Goal: Answer question/provide support

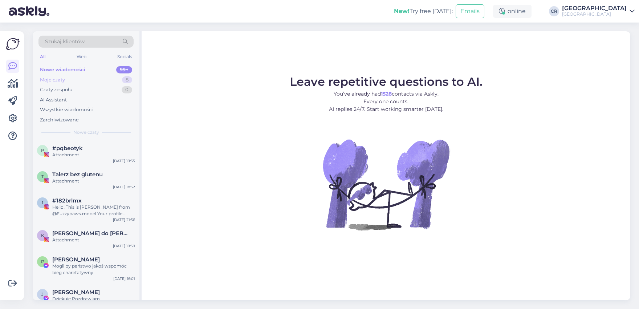
click at [83, 79] on div "Moje czaty 8" at bounding box center [85, 80] width 95 height 10
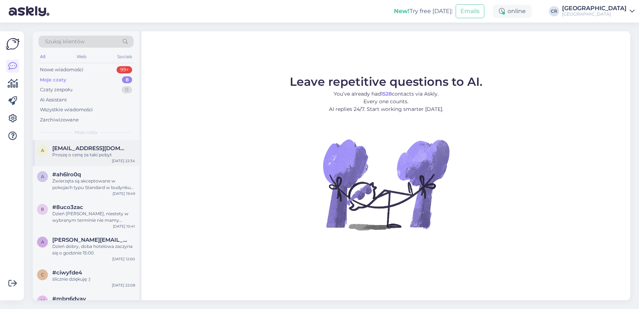
click at [80, 159] on div "a [EMAIL_ADDRESS][DOMAIN_NAME] Proszę o cenę za taki pobyt [DATE] 22:34" at bounding box center [86, 153] width 107 height 26
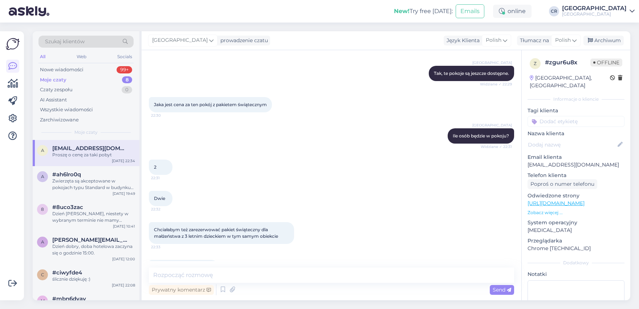
scroll to position [267, 0]
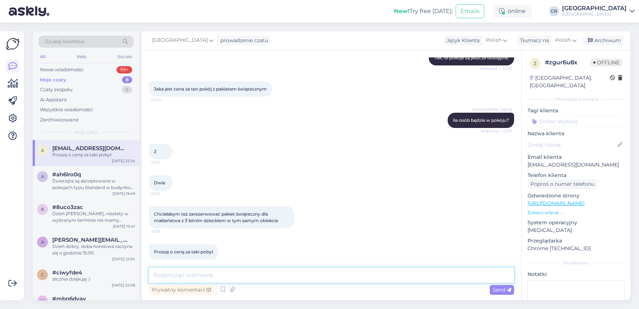
click at [300, 269] on textarea at bounding box center [331, 274] width 365 height 15
click at [291, 148] on div "2 22:31" at bounding box center [331, 151] width 365 height 31
click at [87, 69] on div "Nowe wiadomości 99+" at bounding box center [85, 70] width 95 height 10
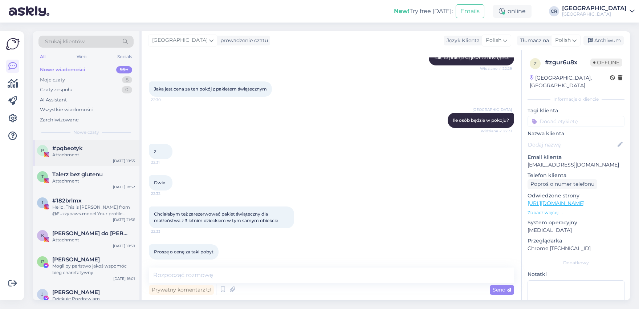
click at [77, 140] on div "p #pqbeotyk Attachment [DATE] 19:55" at bounding box center [86, 153] width 107 height 26
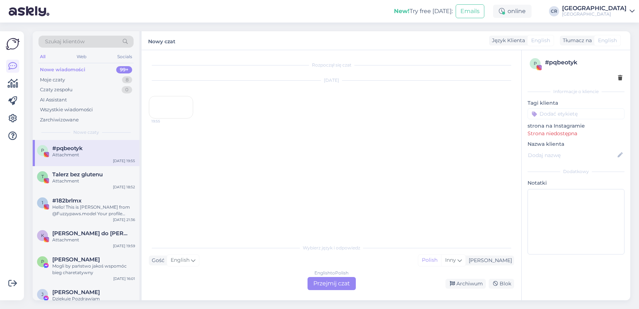
scroll to position [0, 0]
click at [174, 118] on div "19:55" at bounding box center [171, 107] width 44 height 23
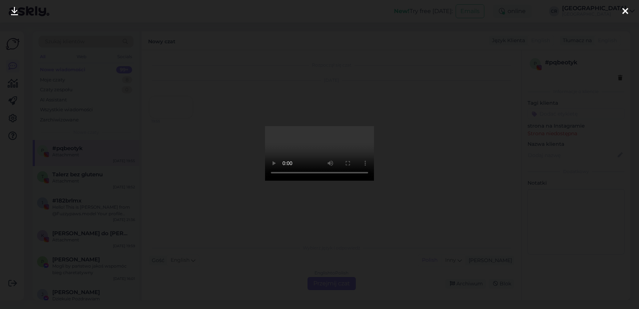
click at [624, 16] on icon at bounding box center [625, 11] width 6 height 9
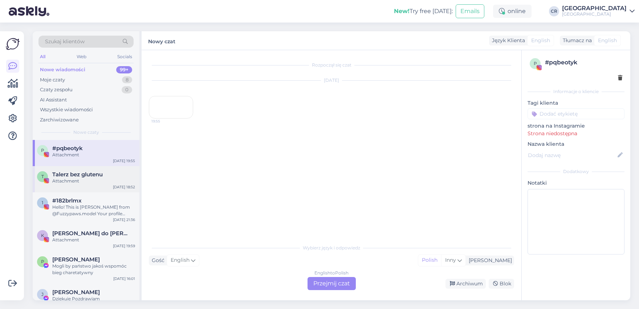
click at [88, 176] on span "Talerz bez glutenu" at bounding box center [77, 174] width 50 height 7
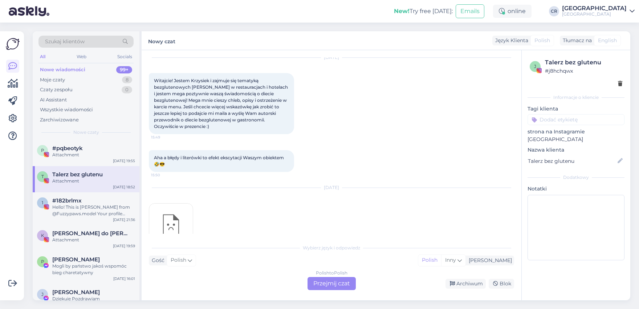
scroll to position [44, 0]
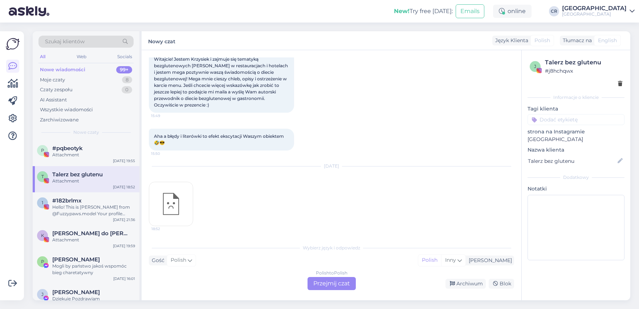
click at [79, 71] on div "Nowe wiadomości" at bounding box center [62, 69] width 45 height 7
click at [78, 77] on div "Moje czaty 8" at bounding box center [85, 80] width 95 height 10
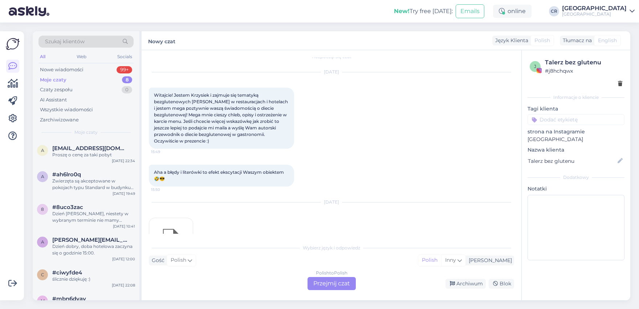
scroll to position [0, 0]
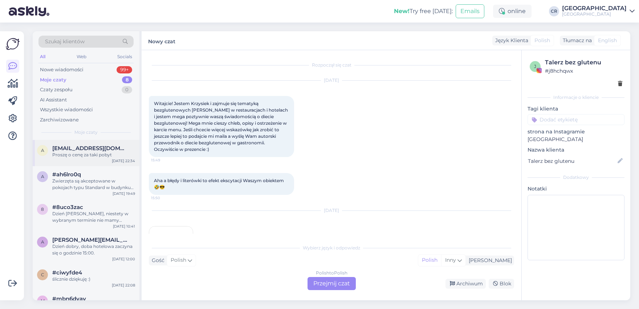
click at [90, 153] on div "Proszę o cenę za taki pobyt" at bounding box center [93, 154] width 83 height 7
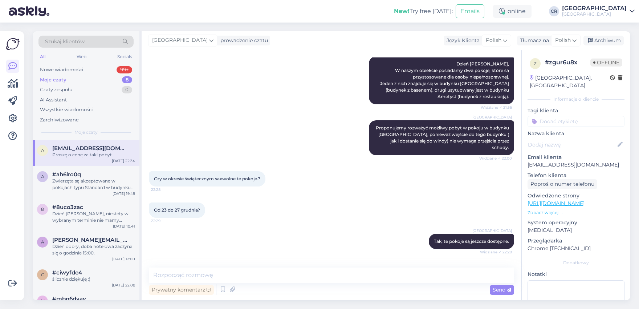
scroll to position [267, 0]
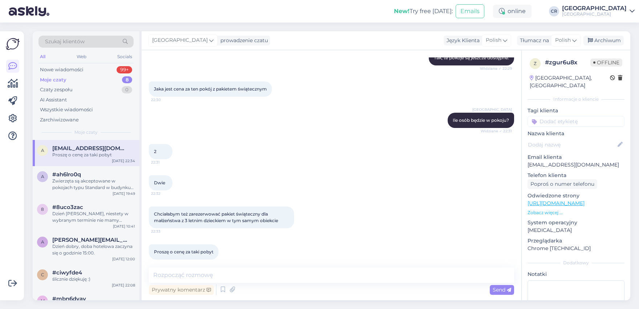
click at [252, 283] on div "Prywatny komentarz Send" at bounding box center [331, 289] width 365 height 14
click at [254, 281] on textarea at bounding box center [331, 274] width 365 height 15
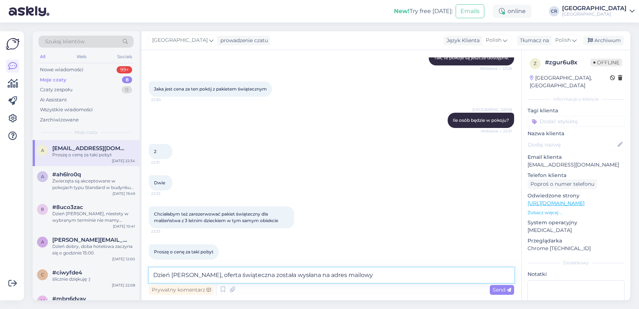
type textarea "Dzień dobry, oferta świąteczna została wysłana na adres mailowy."
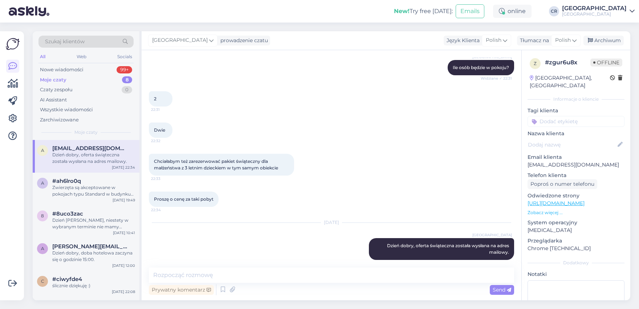
click at [86, 61] on div "All Web Socials" at bounding box center [85, 57] width 95 height 11
click at [83, 65] on div "Nowe wiadomości 99+" at bounding box center [85, 70] width 95 height 10
